Goal: Information Seeking & Learning: Learn about a topic

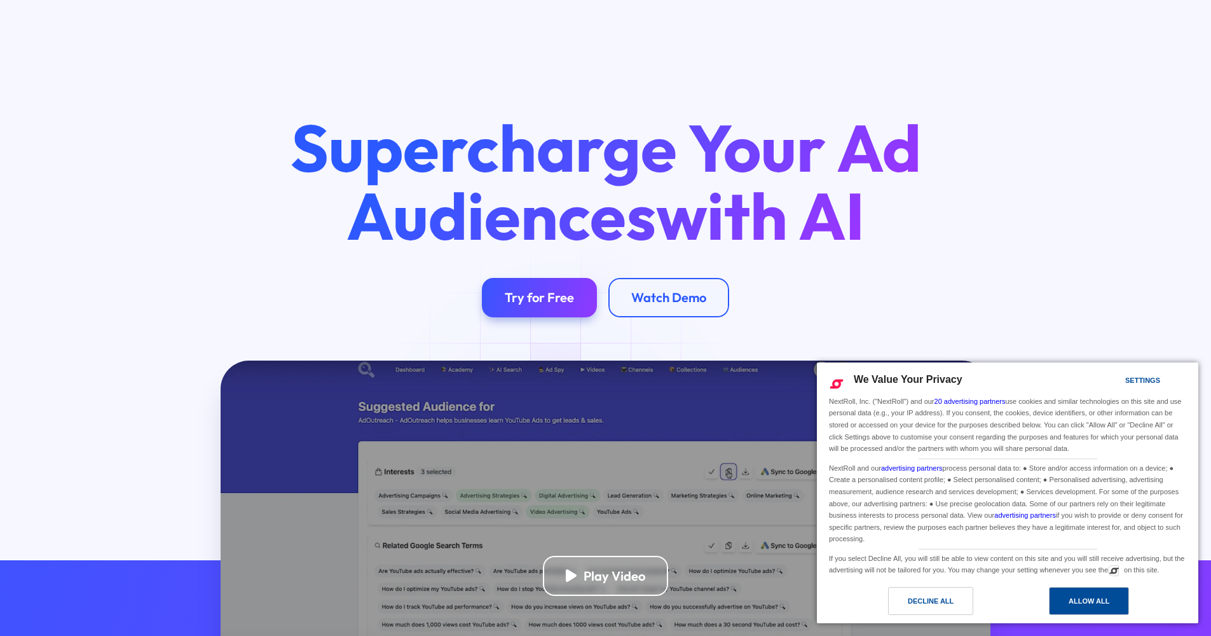
scroll to position [245, 0]
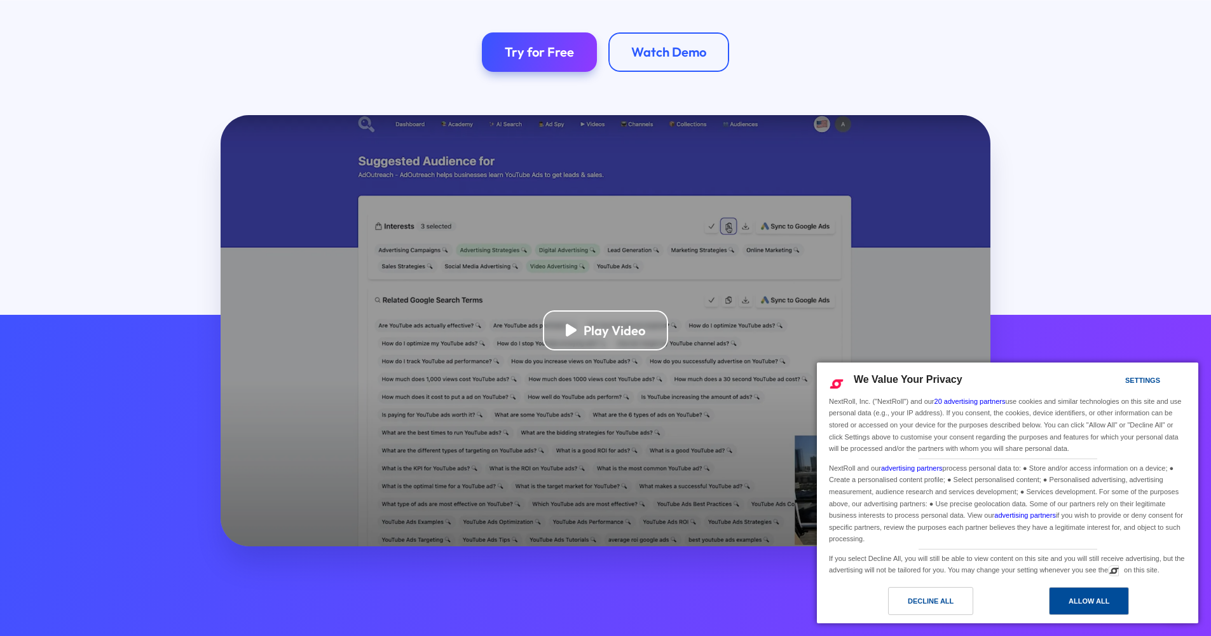
click at [1081, 601] on div "Allow All" at bounding box center [1089, 601] width 41 height 14
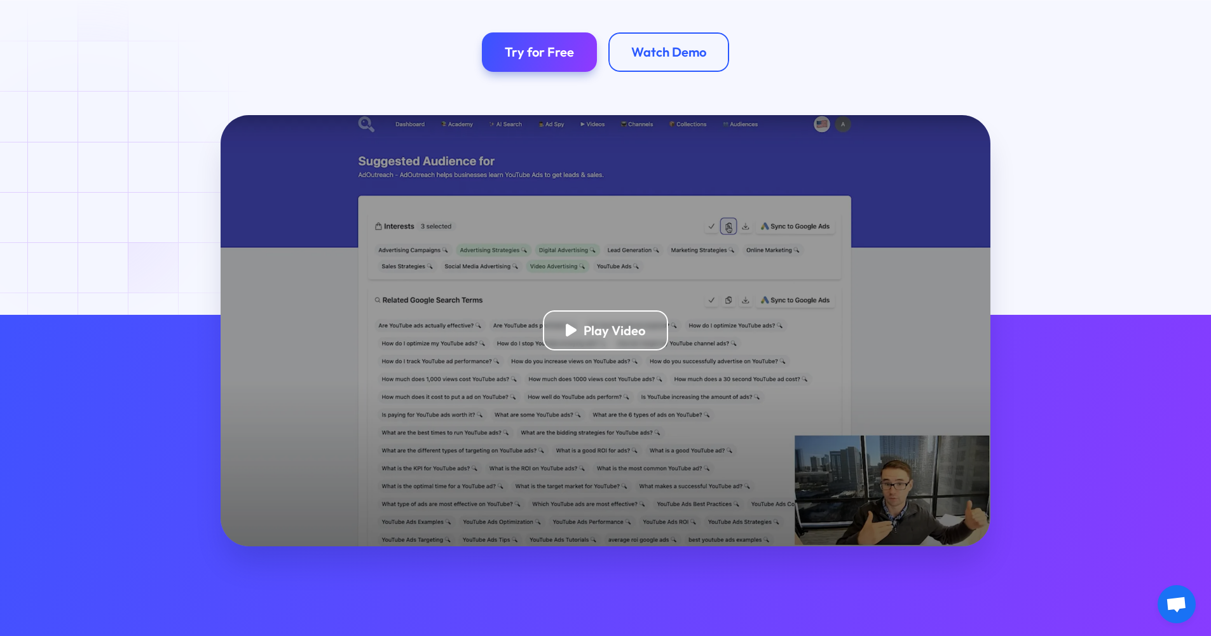
click at [81, 162] on div at bounding box center [605, 624] width 1211 height 1018
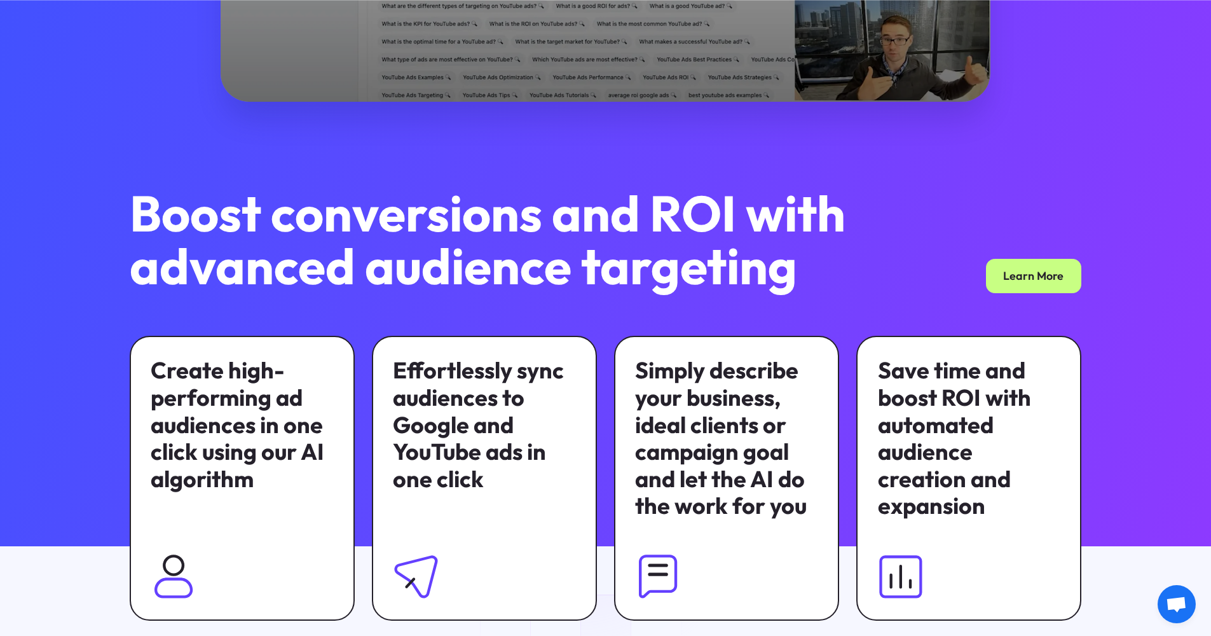
scroll to position [787, 0]
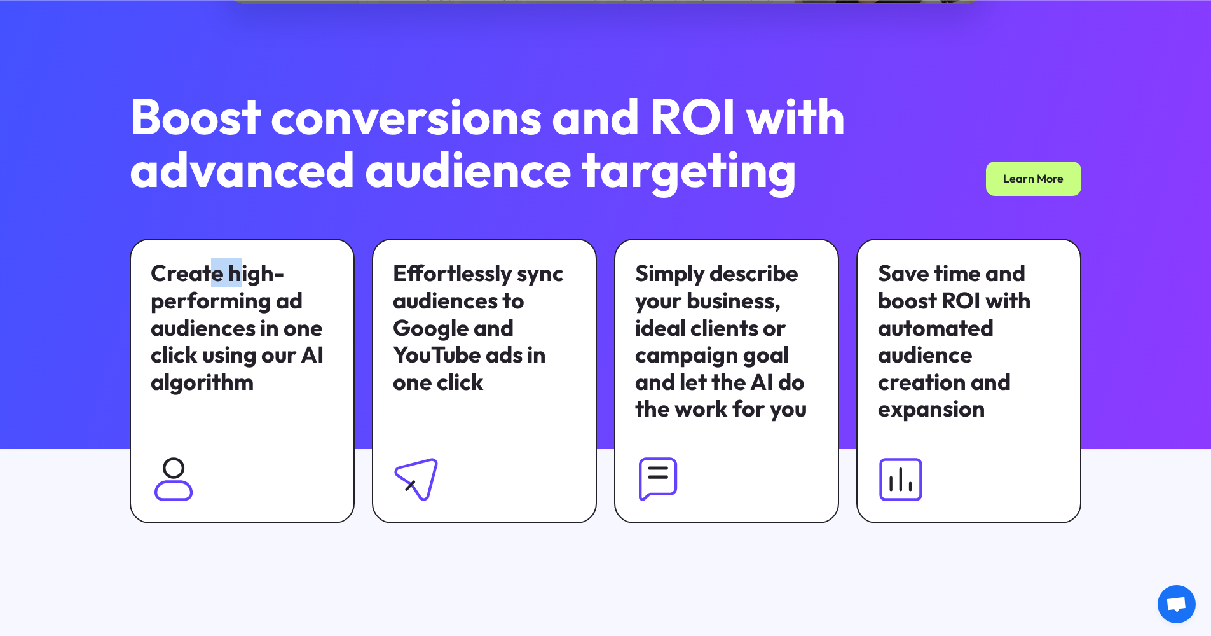
drag, startPoint x: 207, startPoint y: 281, endPoint x: 367, endPoint y: 282, distance: 160.2
click at [353, 283] on div "Create high-performing ad audiences in one click using our AI algorithm" at bounding box center [242, 380] width 225 height 285
click at [230, 288] on div "Create high-performing ad audiences in one click using our AI algorithm" at bounding box center [242, 326] width 182 height 135
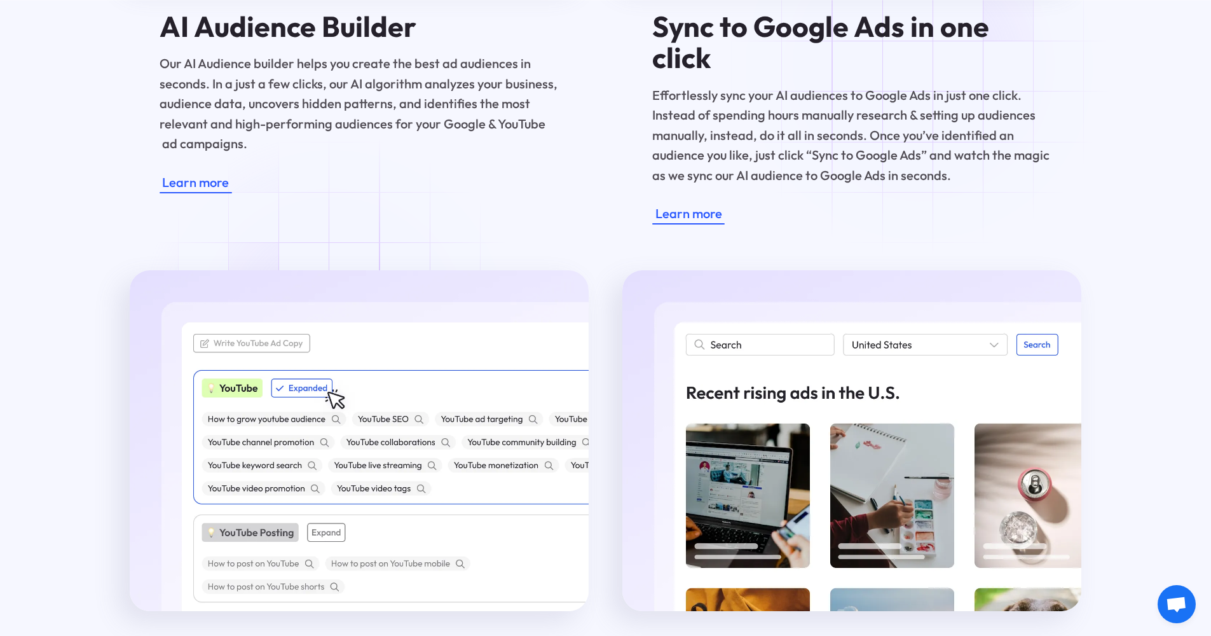
scroll to position [2183, 0]
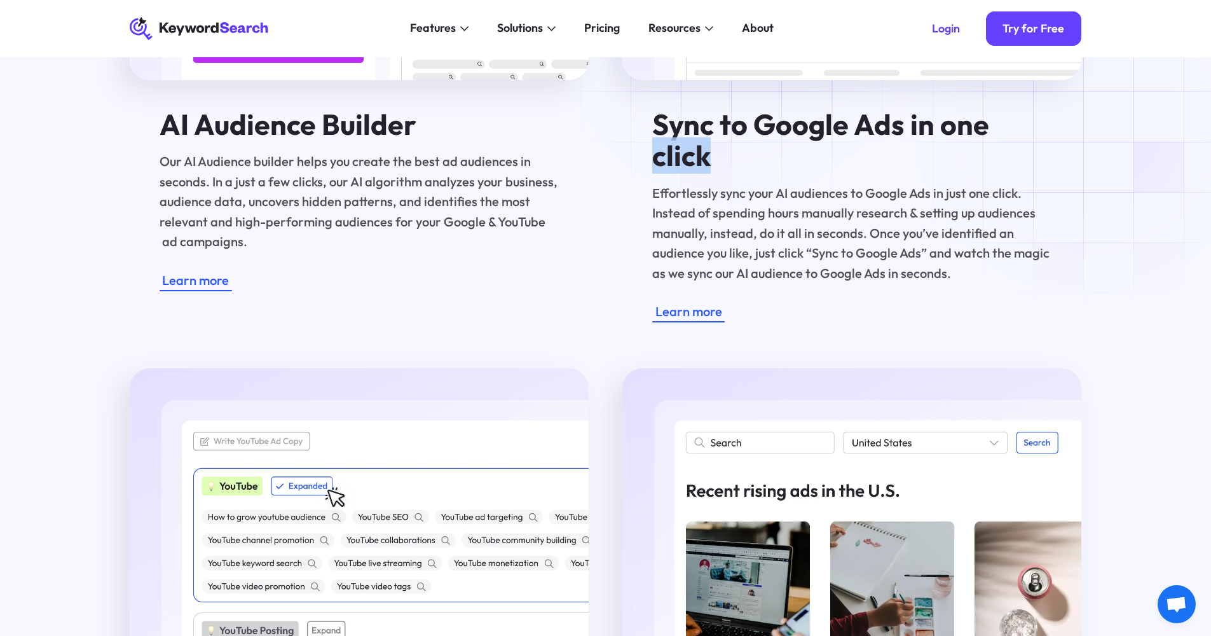
drag, startPoint x: 978, startPoint y: 117, endPoint x: 778, endPoint y: 128, distance: 199.9
click at [802, 124] on div "Sync to Google Ads in one click Effortlessly sync your AI audiences to Google A…" at bounding box center [851, 30] width 459 height 583
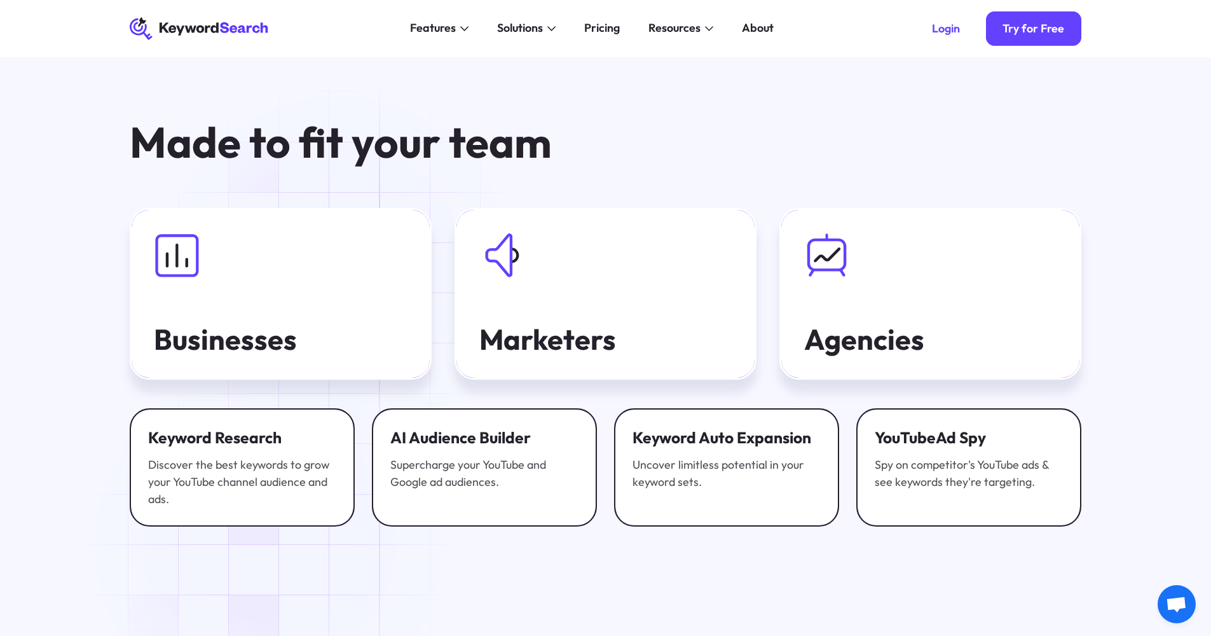
scroll to position [0, 0]
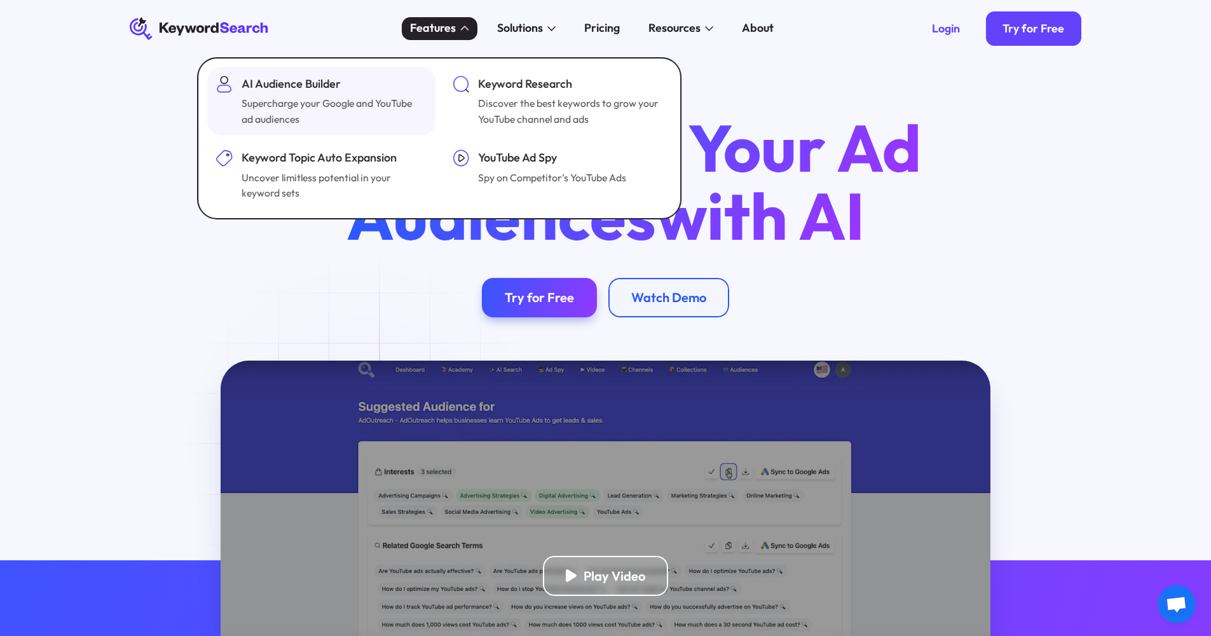
click at [356, 110] on div "Supercharge your Google and YouTube ad audiences" at bounding box center [333, 110] width 182 height 31
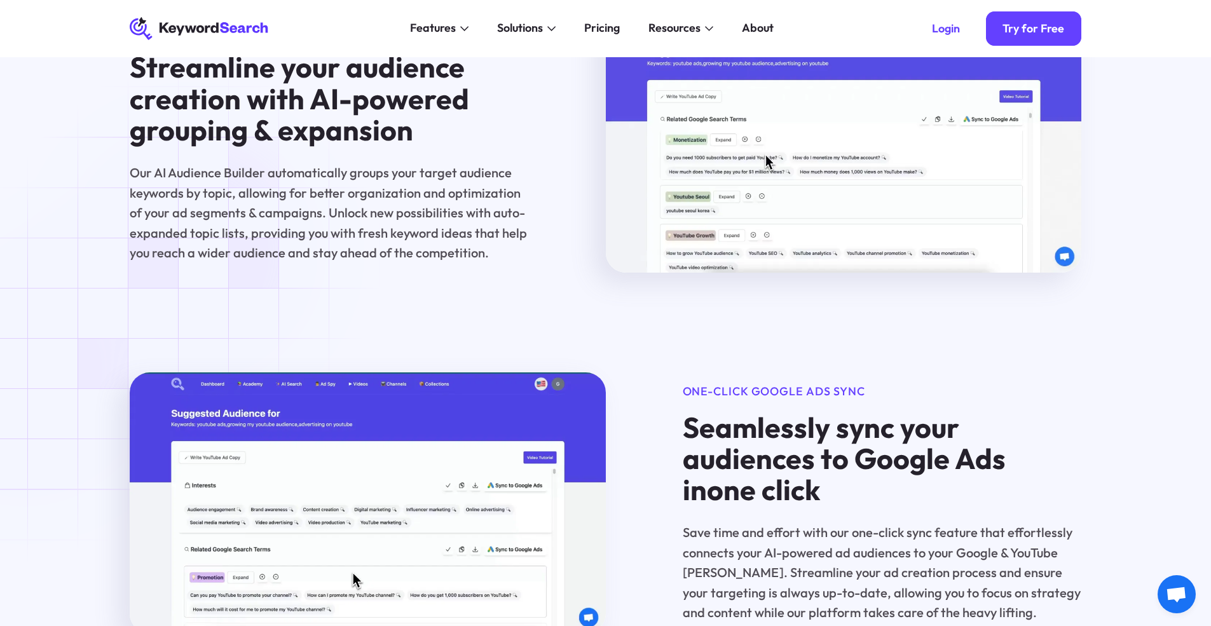
scroll to position [1748, 0]
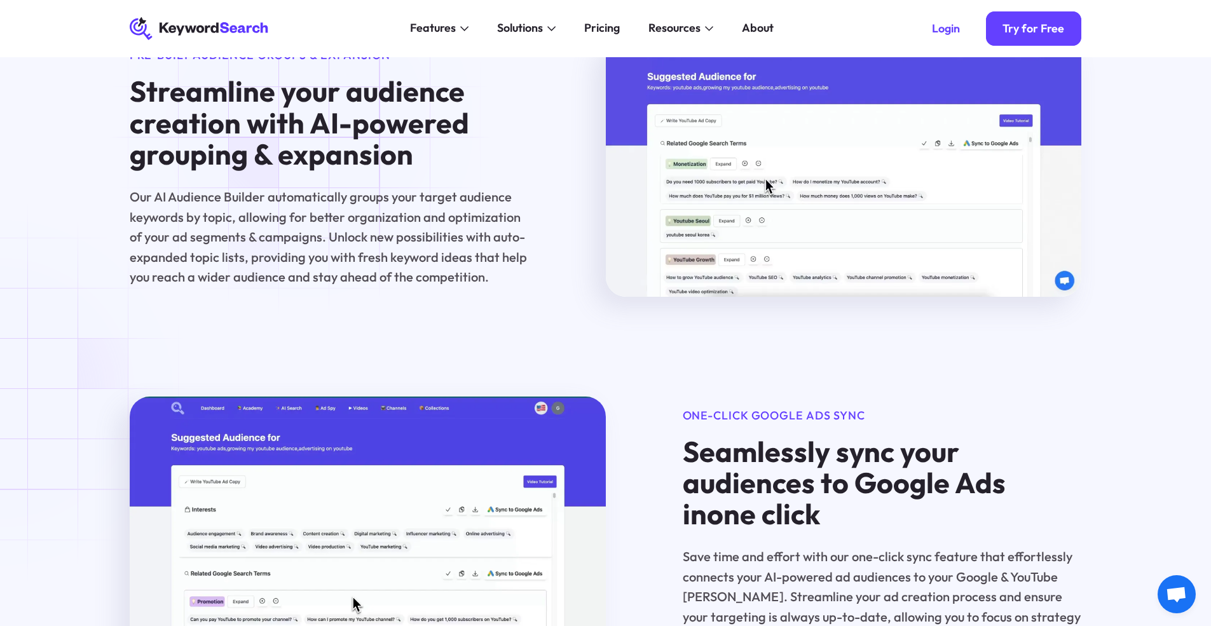
click at [303, 127] on h4 "Streamline your audience creation with AI-powered grouping & expansion" at bounding box center [329, 123] width 399 height 94
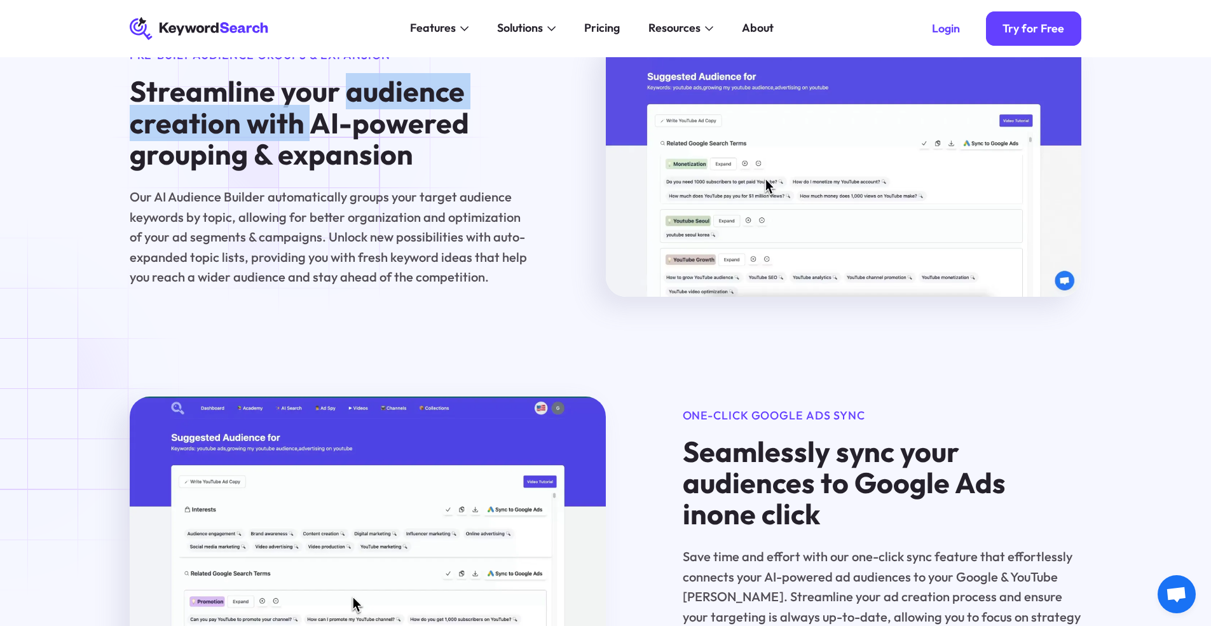
drag, startPoint x: 303, startPoint y: 127, endPoint x: 542, endPoint y: 99, distance: 241.2
click at [526, 99] on h4 "Streamline your audience creation with AI-powered grouping & expansion" at bounding box center [329, 123] width 399 height 94
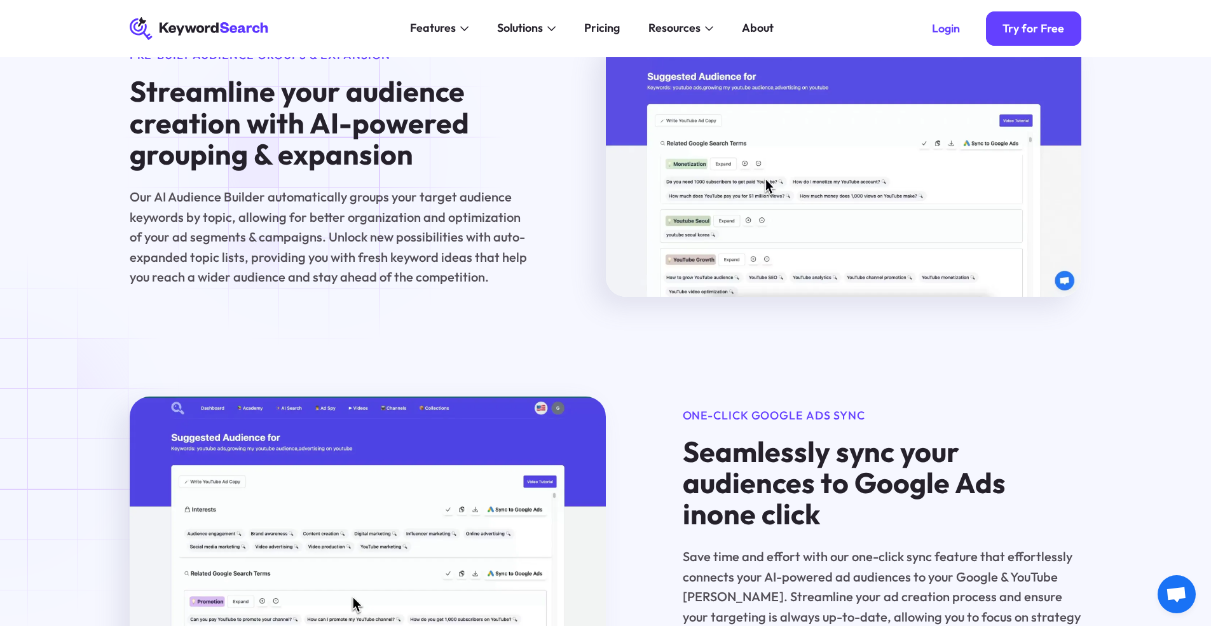
click at [312, 160] on h4 "Streamline your audience creation with AI-powered grouping & expansion" at bounding box center [329, 123] width 399 height 94
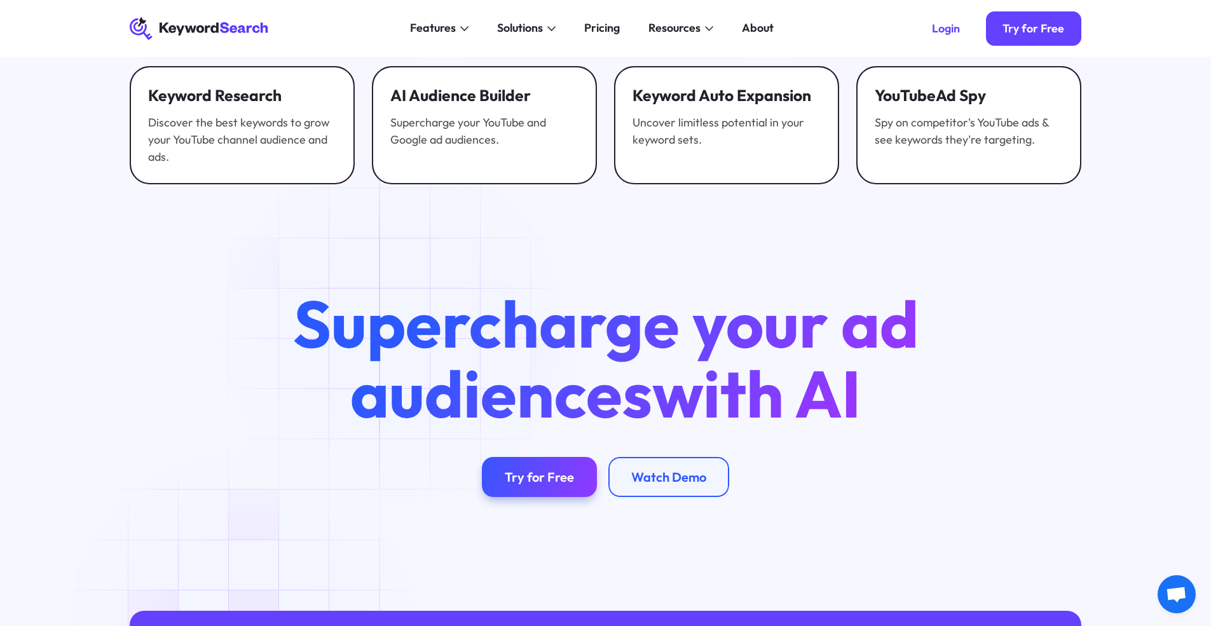
scroll to position [4269, 0]
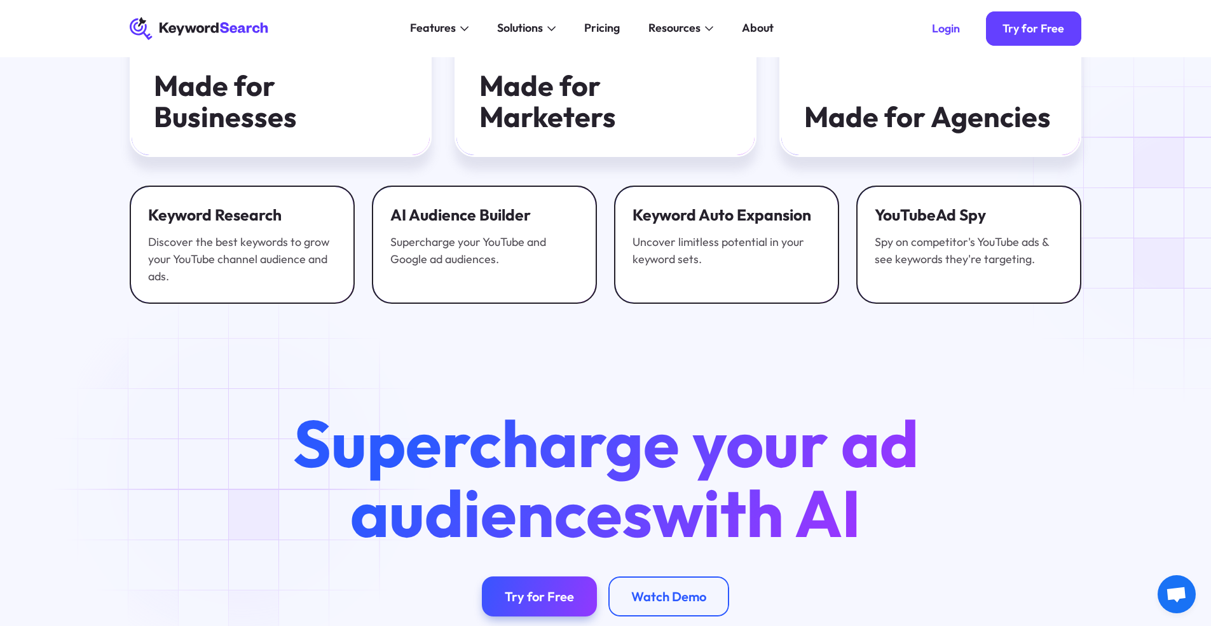
click at [1195, 216] on div "AI software made to help you exceed your goals Made for Businesses Made for Mar…" at bounding box center [605, 28] width 1211 height 552
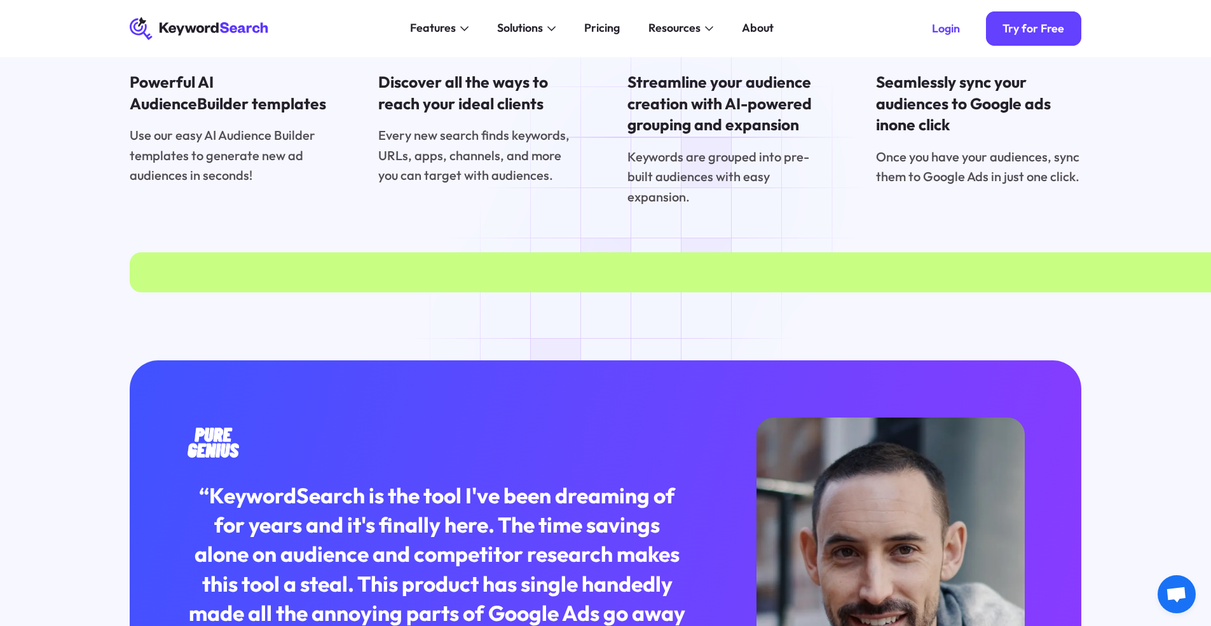
scroll to position [0, 0]
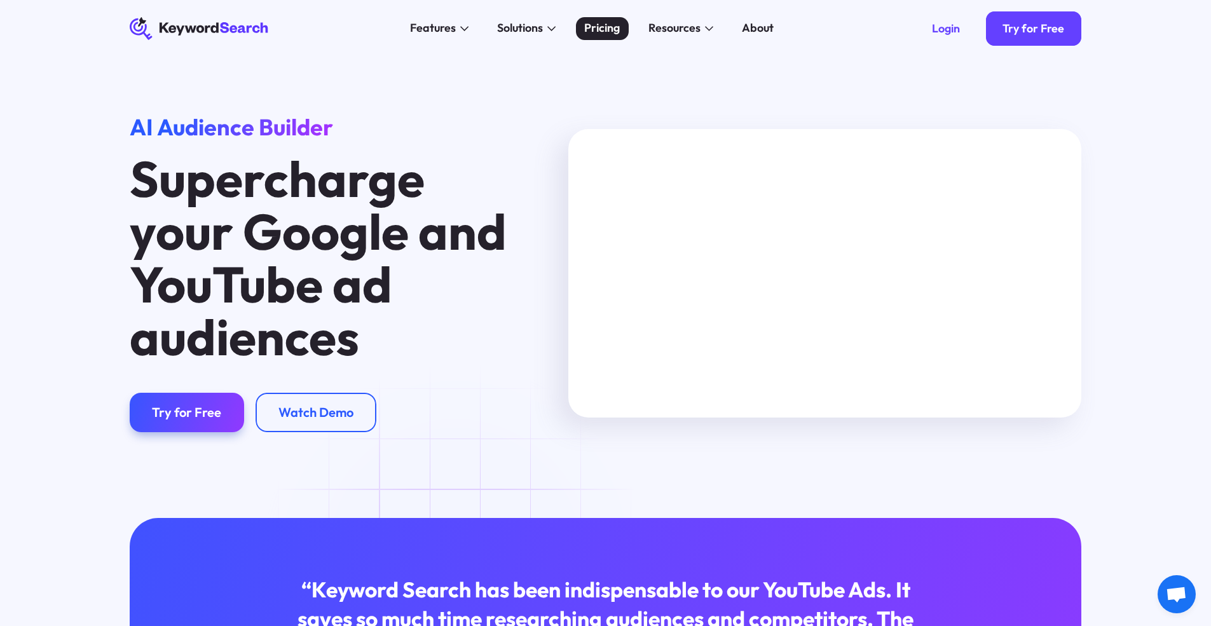
click at [600, 30] on div "Pricing" at bounding box center [602, 28] width 36 height 17
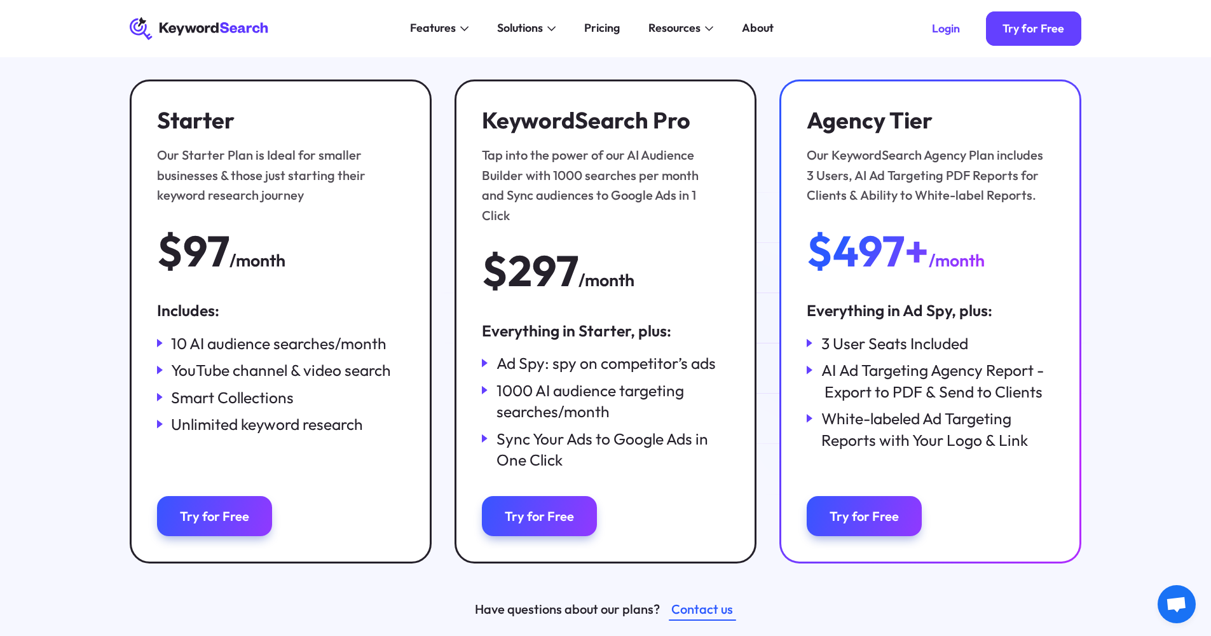
scroll to position [185, 0]
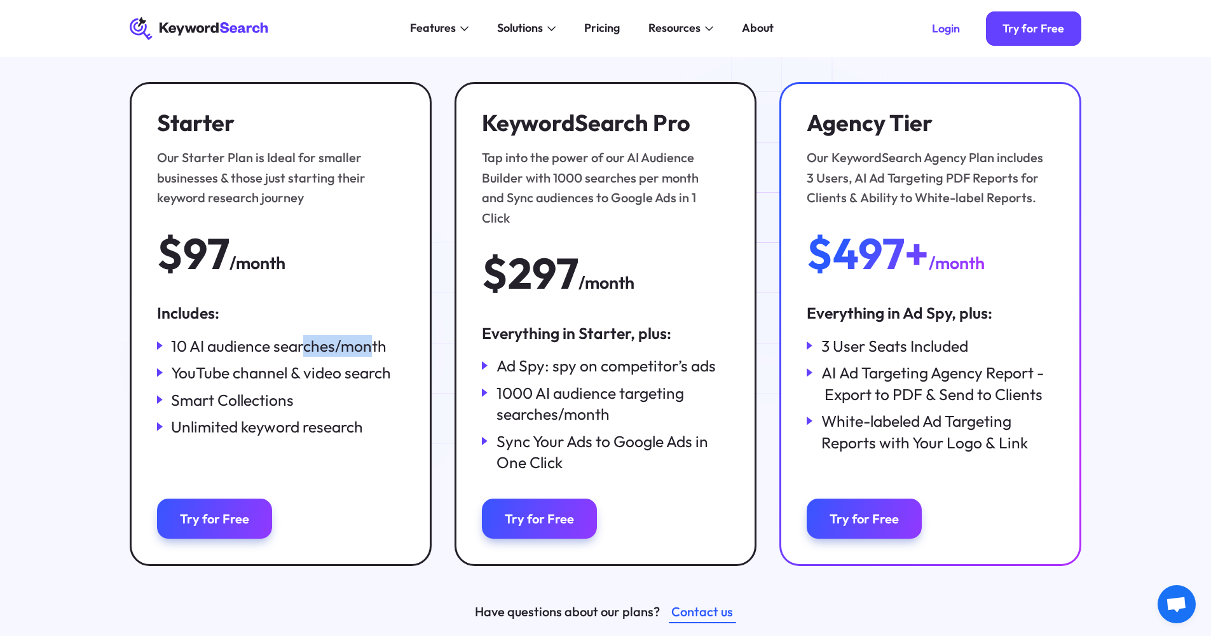
drag, startPoint x: 312, startPoint y: 348, endPoint x: 426, endPoint y: 352, distance: 113.9
click at [426, 352] on div "Starter Our Starter Plan is Ideal for smaller businesses & those just starting …" at bounding box center [281, 324] width 302 height 484
click at [299, 377] on div "YouTube channel & video search" at bounding box center [281, 373] width 220 height 22
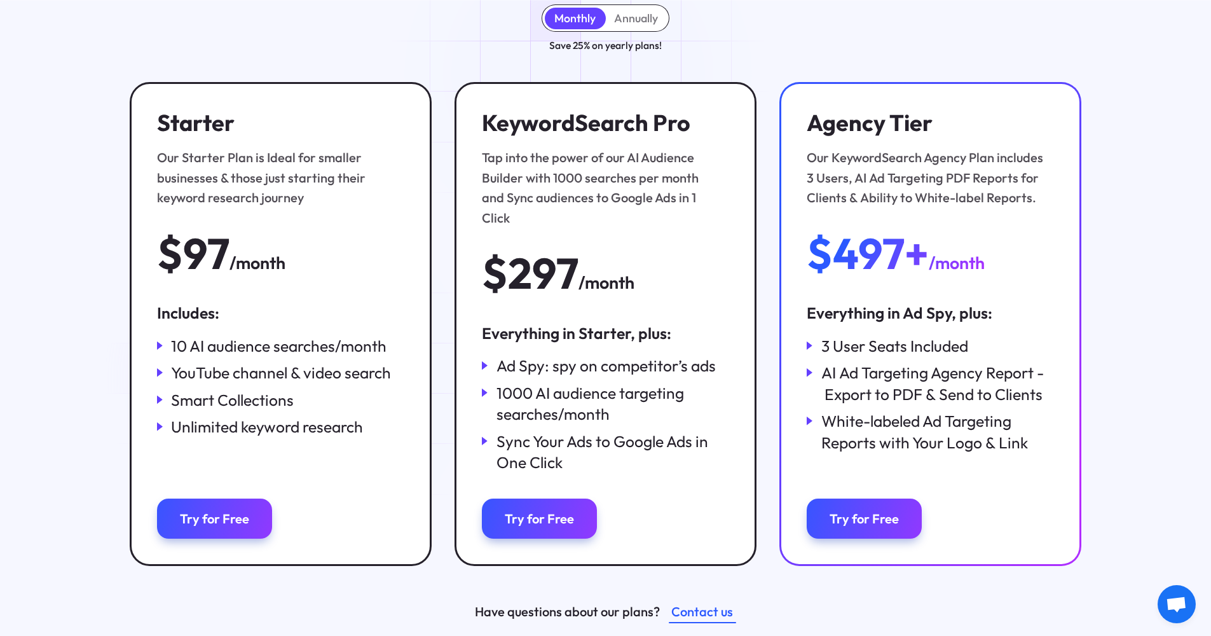
scroll to position [210, 0]
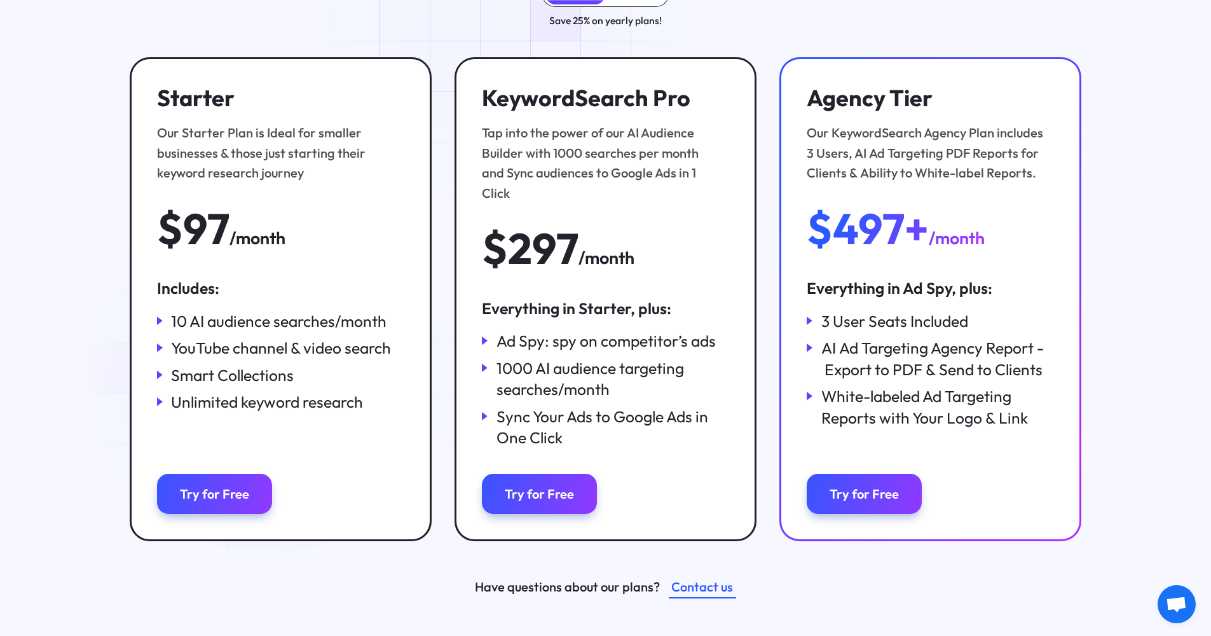
click at [271, 380] on div "Smart Collections" at bounding box center [232, 375] width 123 height 22
drag, startPoint x: 285, startPoint y: 374, endPoint x: 207, endPoint y: 364, distance: 78.9
click at [207, 364] on div "Smart Collections" at bounding box center [232, 375] width 123 height 22
click at [228, 376] on div "Smart Collections" at bounding box center [232, 375] width 123 height 22
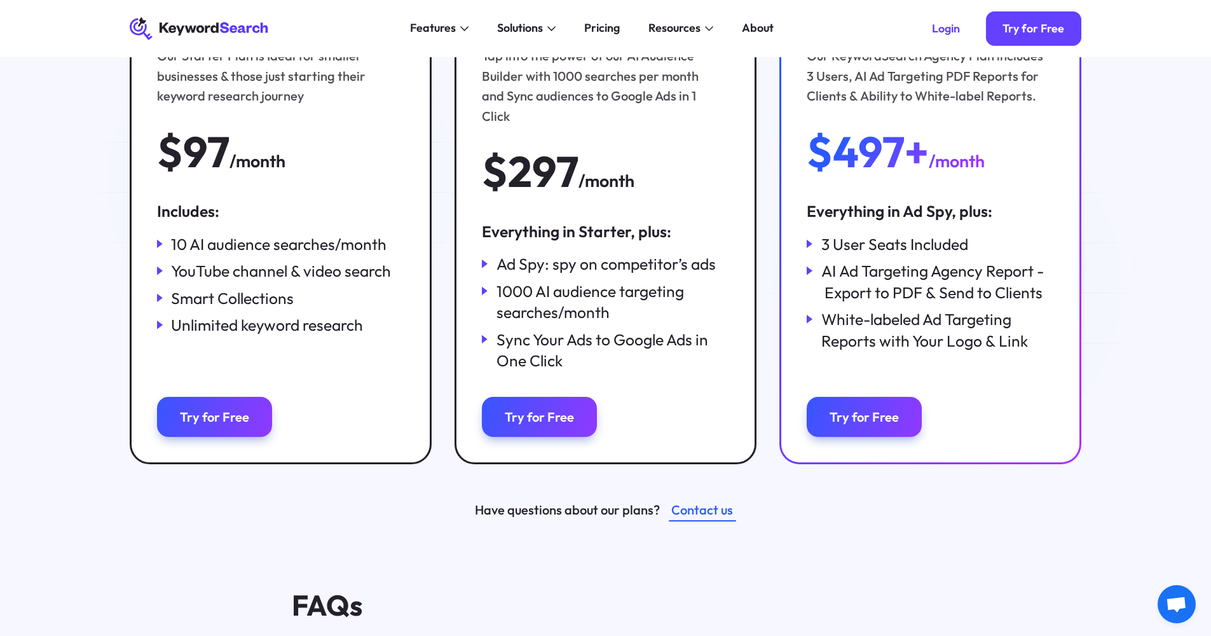
scroll to position [0, 0]
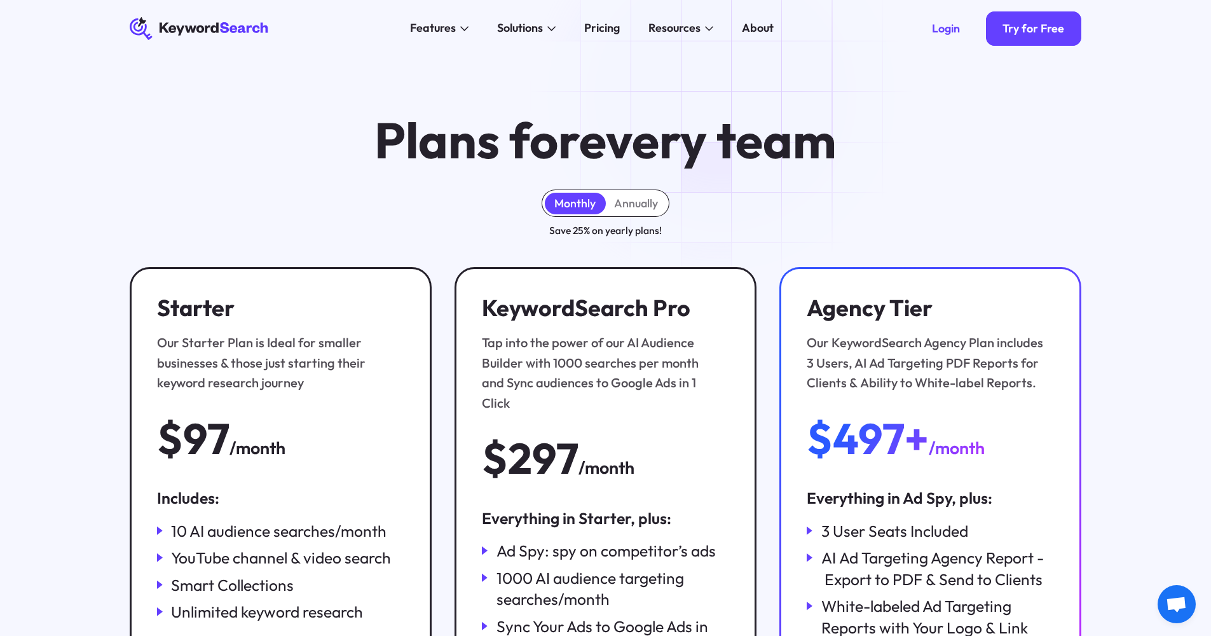
click at [739, 39] on div "Features AI Audience Builder Supercharge your Google and YouTube ad audiences K…" at bounding box center [591, 28] width 623 height 57
click at [769, 33] on div "About" at bounding box center [758, 28] width 32 height 17
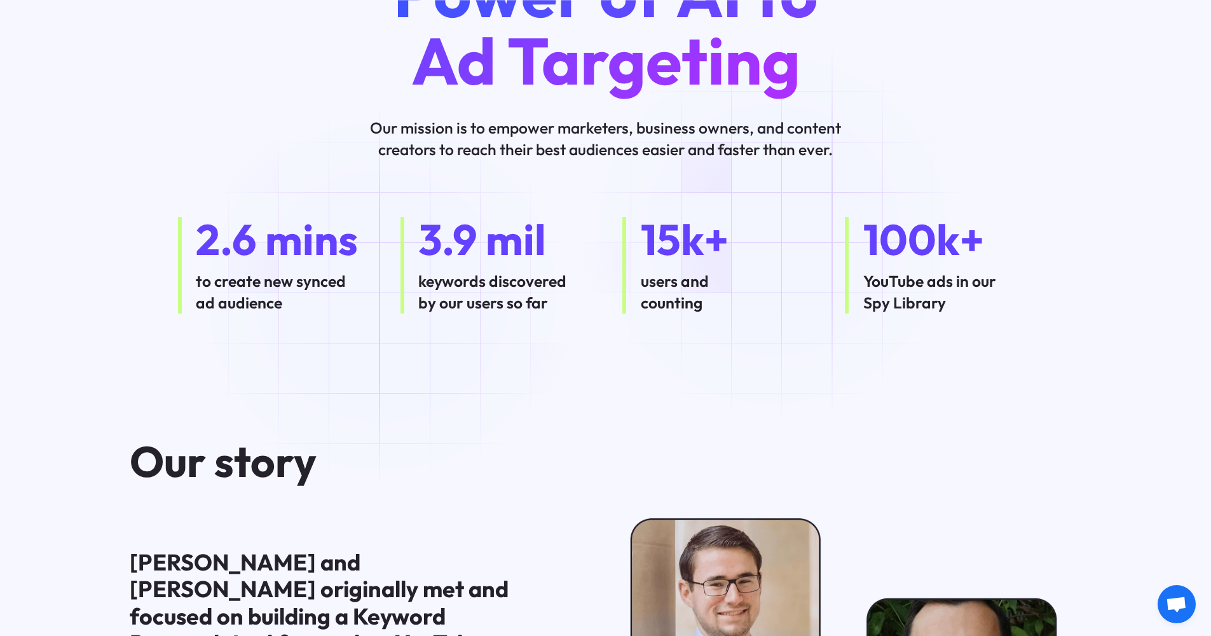
scroll to position [240, 0]
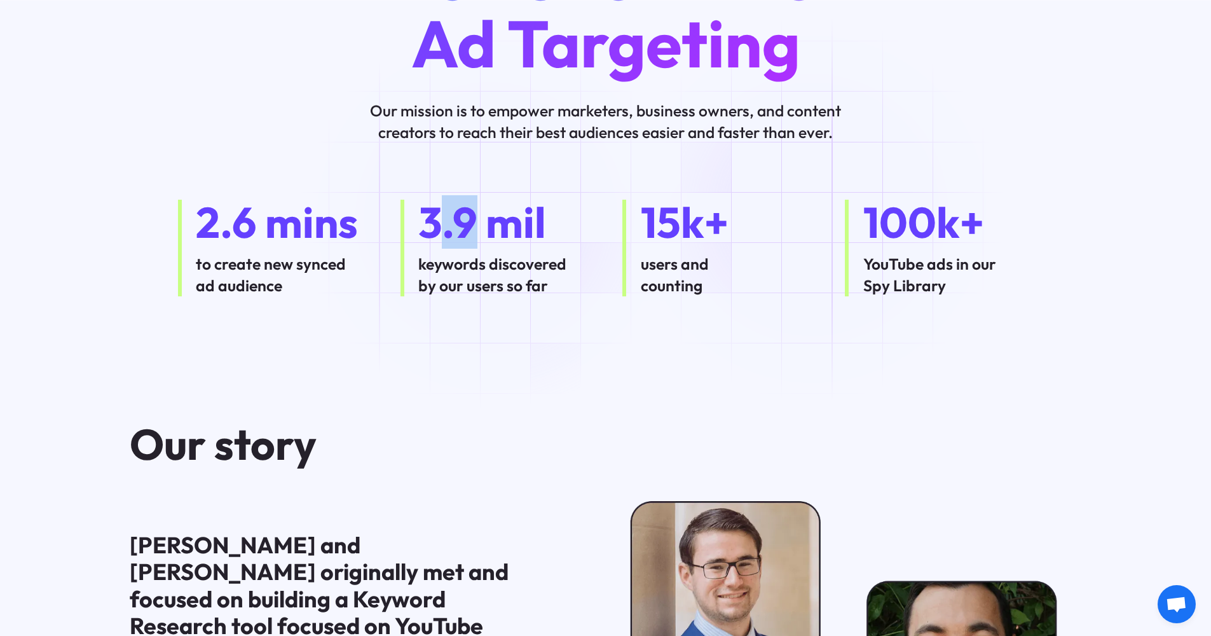
drag, startPoint x: 478, startPoint y: 218, endPoint x: 646, endPoint y: 231, distance: 168.3
click at [573, 224] on div "3.9 mil" at bounding box center [503, 222] width 170 height 45
click at [668, 230] on div "15k+" at bounding box center [726, 222] width 170 height 45
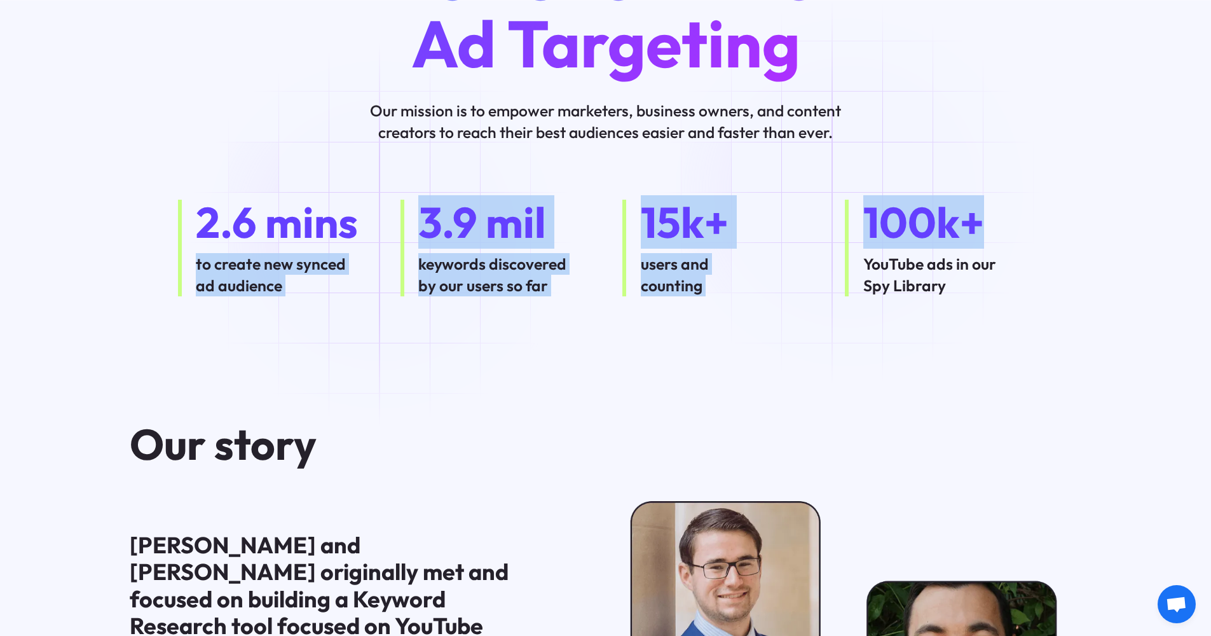
drag, startPoint x: 971, startPoint y: 242, endPoint x: 377, endPoint y: 233, distance: 594.5
click at [378, 234] on div "2.6 mins to create new synced ad audience 3.9 mil keywords discovered by our us…" at bounding box center [606, 248] width 998 height 97
click at [375, 234] on div "2.6 mins to create new synced ad audience 3.9 mil keywords discovered by our us…" at bounding box center [605, 248] width 855 height 97
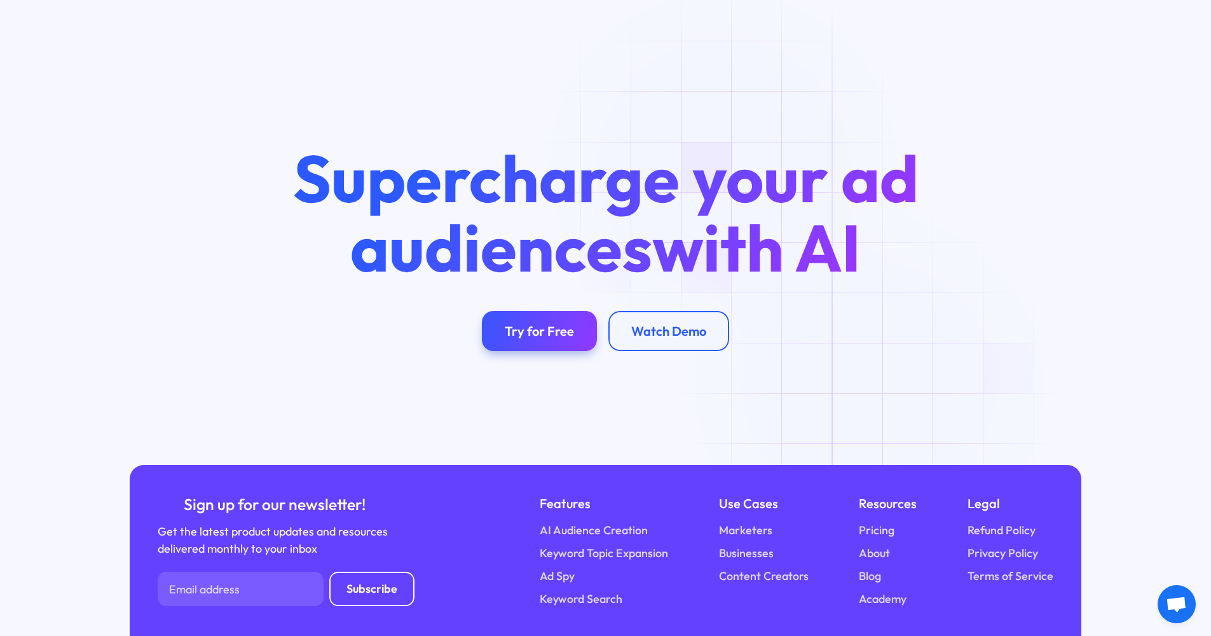
scroll to position [2731, 0]
